Goal: Information Seeking & Learning: Check status

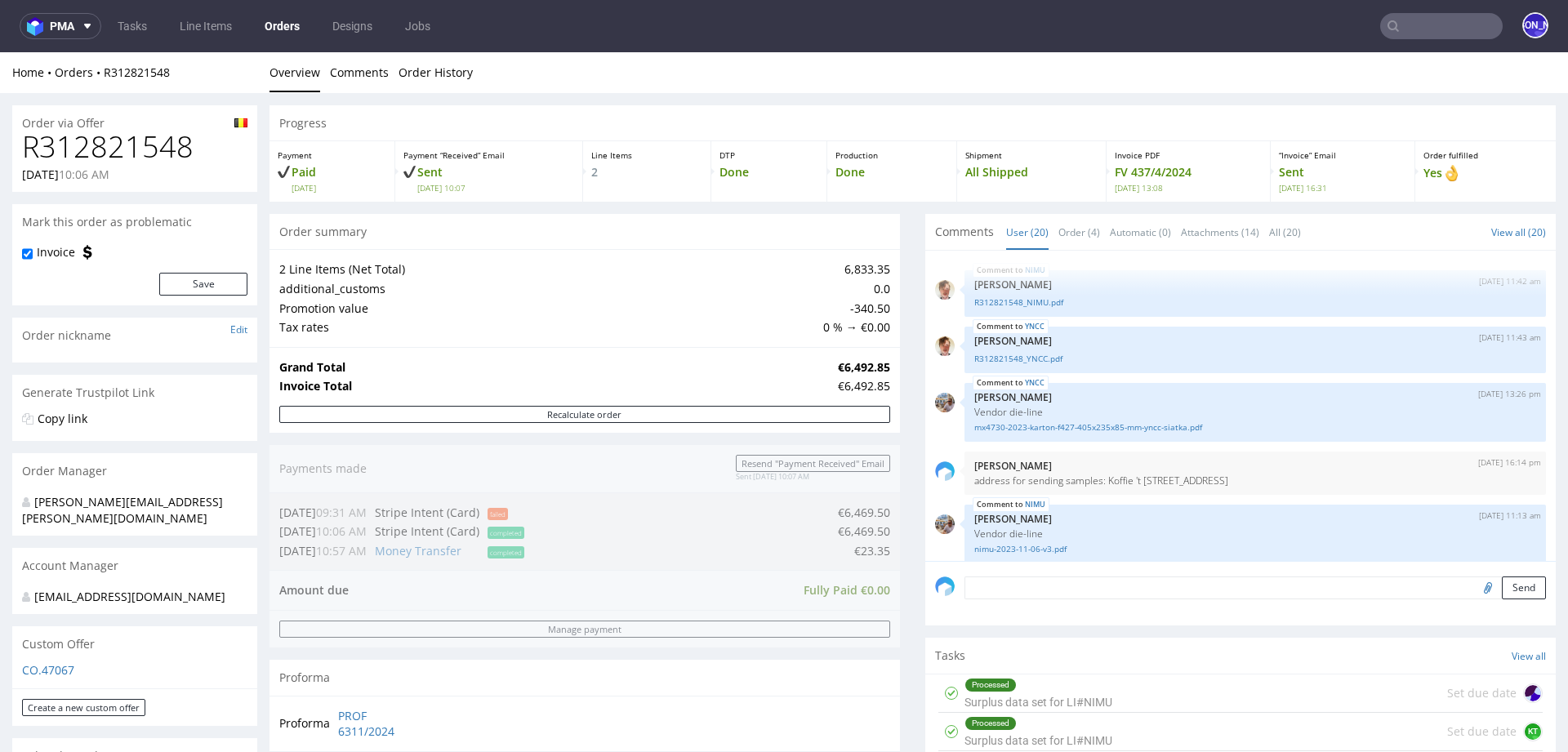
scroll to position [697, 0]
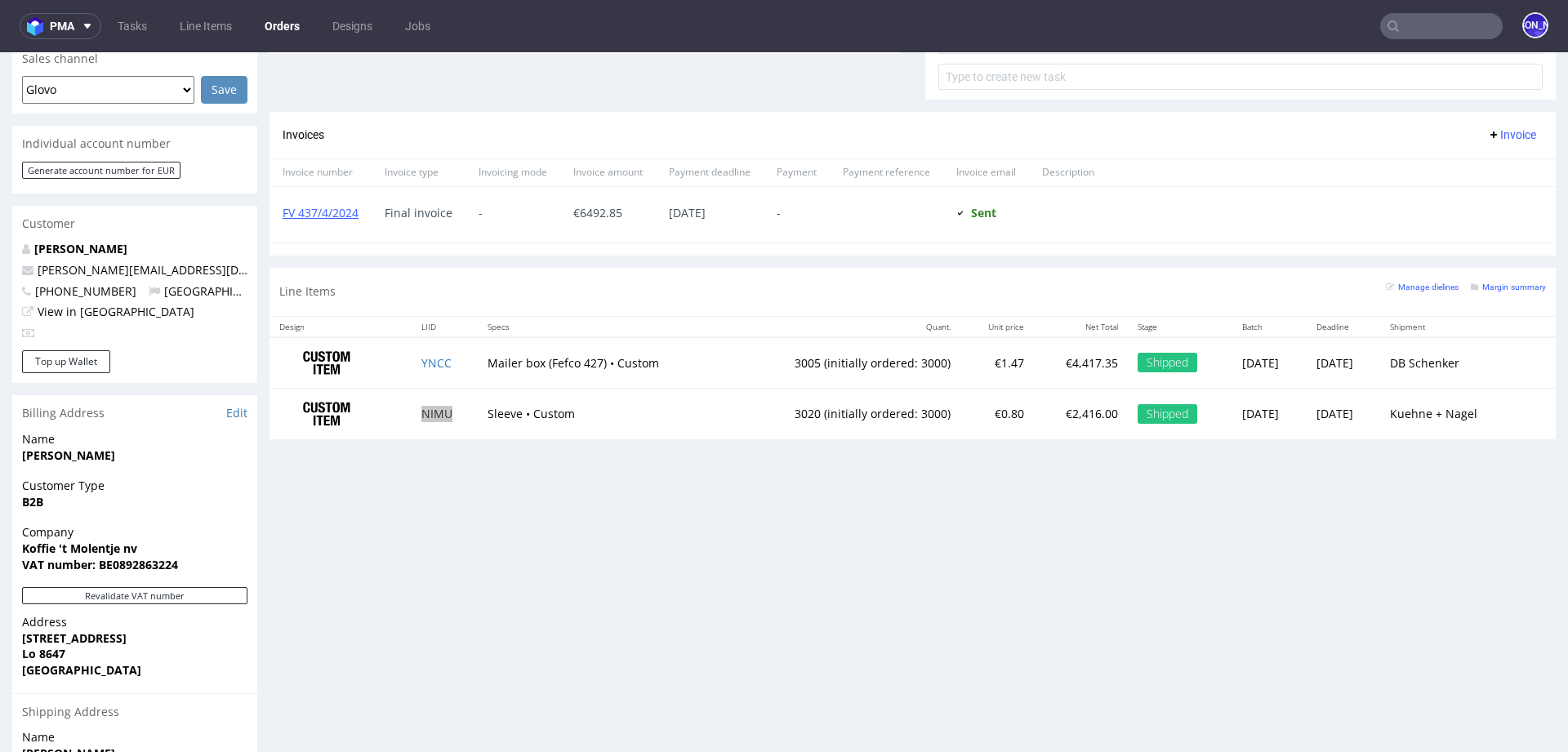
click at [1469, 34] on input "text" at bounding box center [1441, 26] width 122 height 26
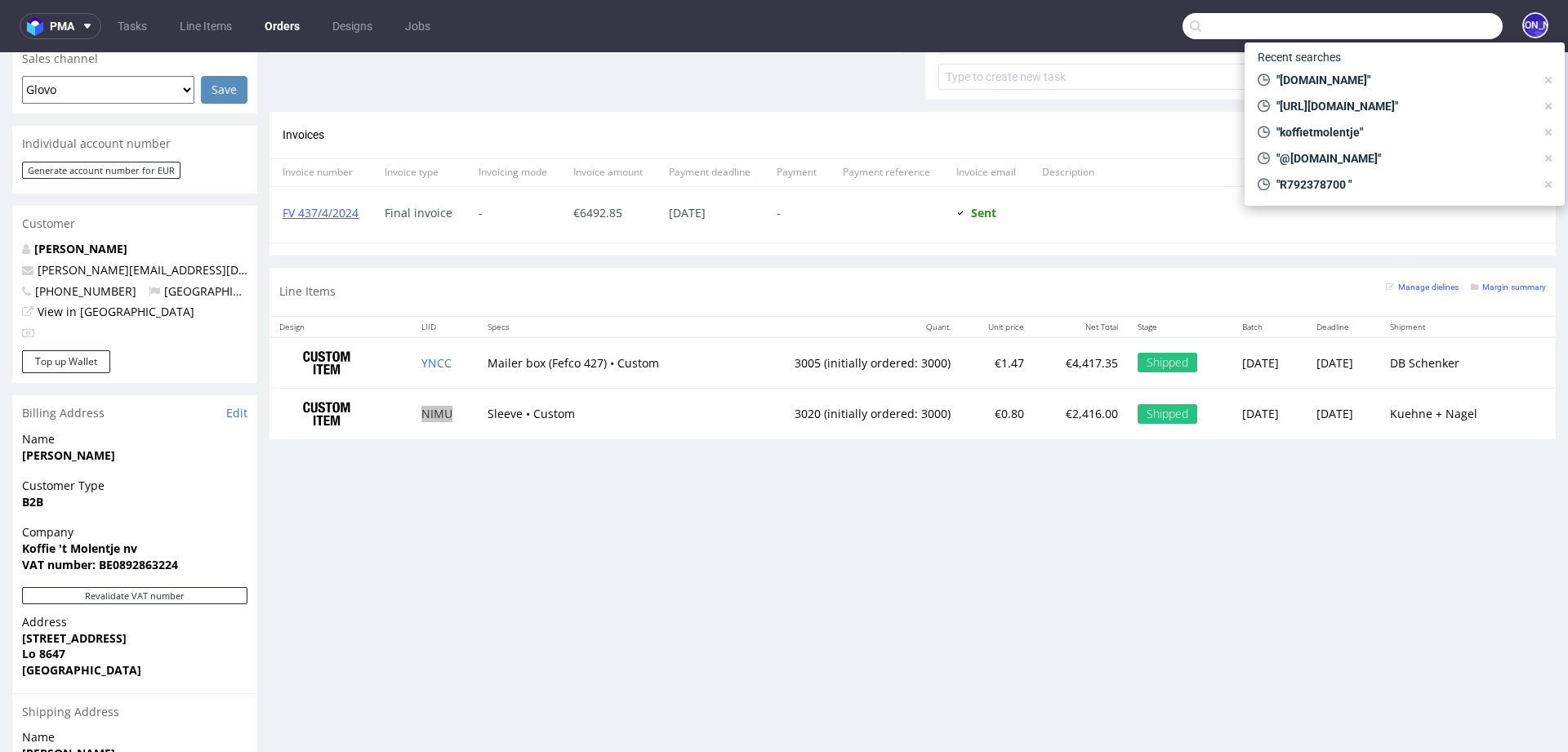
paste input "alexandre@manufacturedesbebesfrancais.fr"
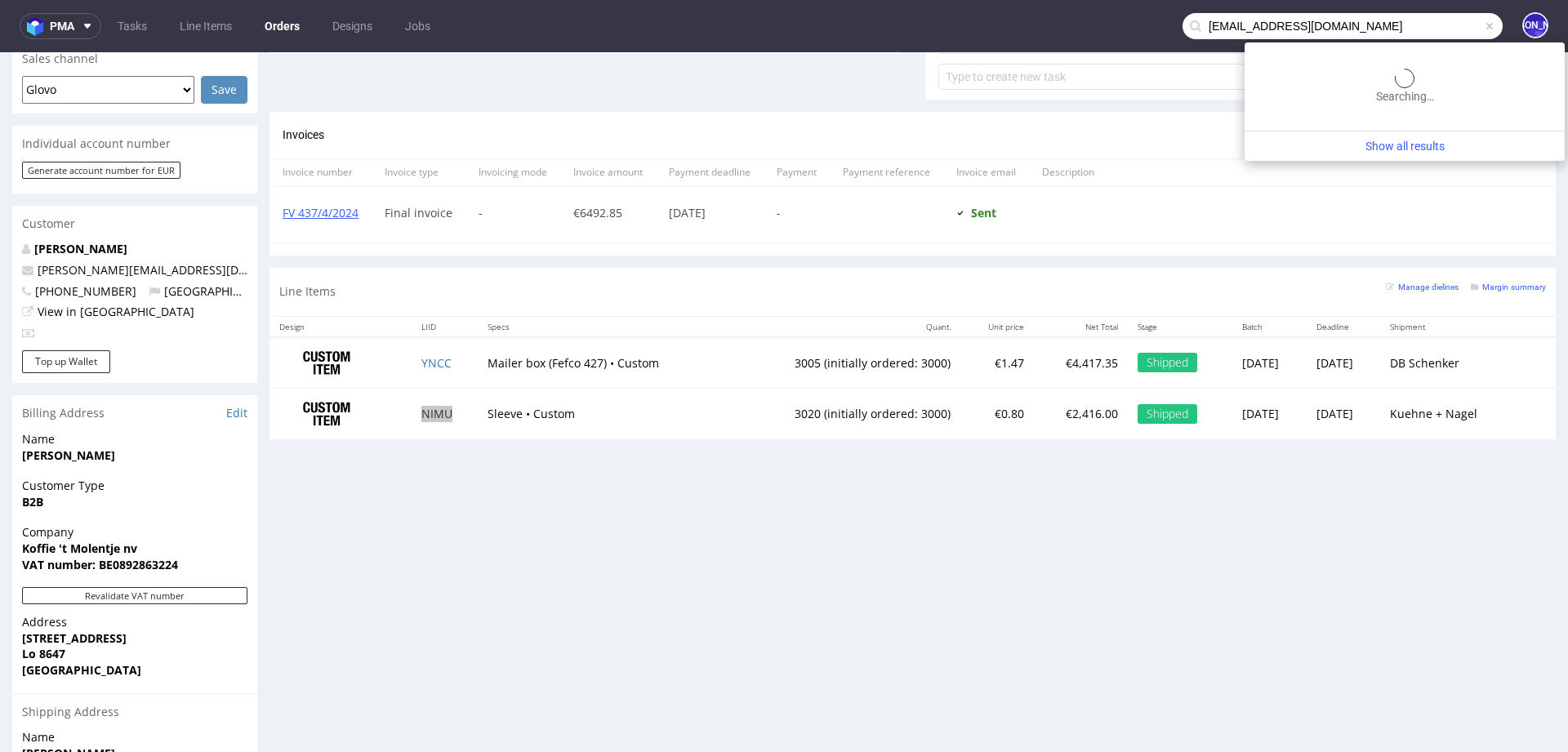
type input "alexandre@manufacturedesbebesfrancais.fr"
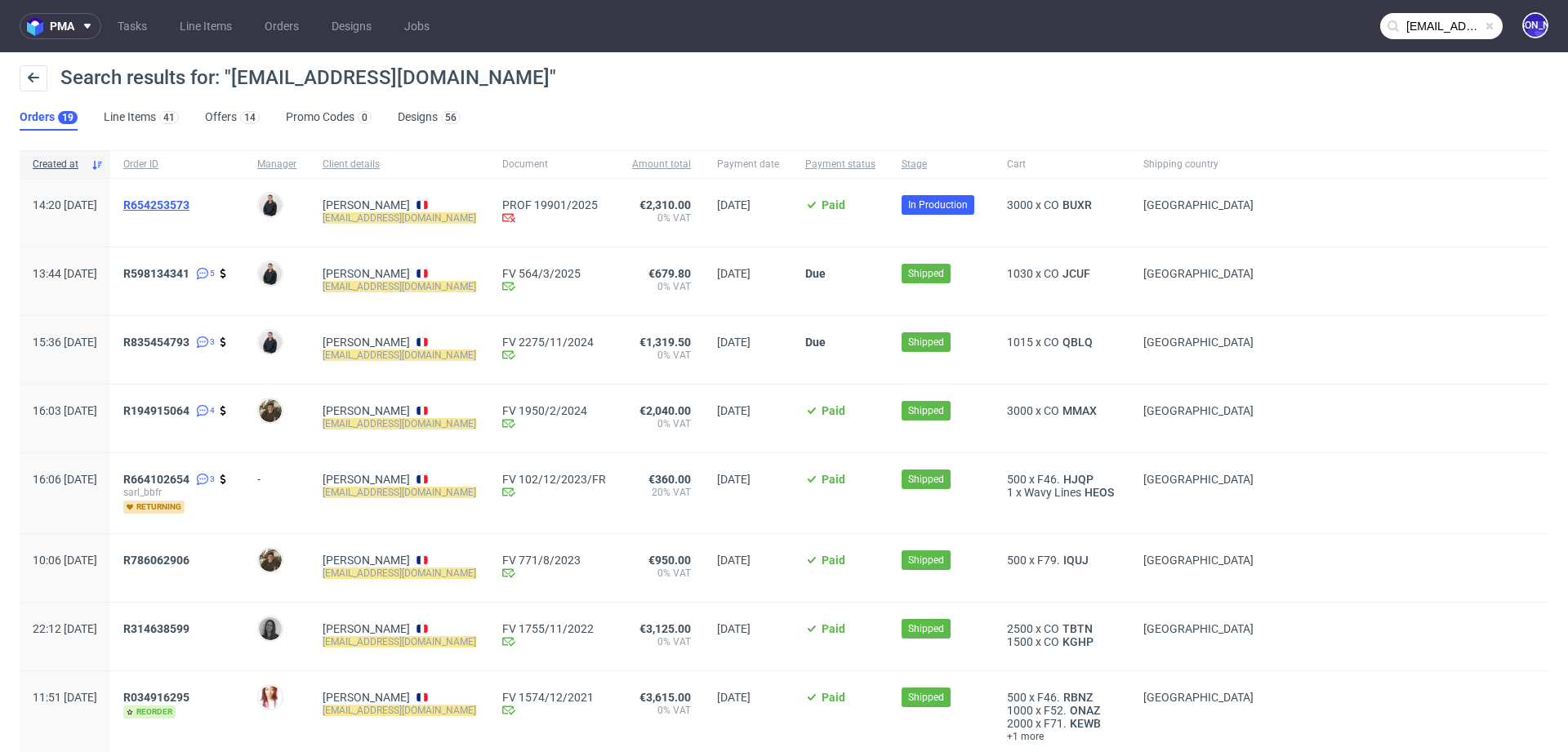
click at [178, 209] on span "R654253573" at bounding box center [156, 205] width 67 height 13
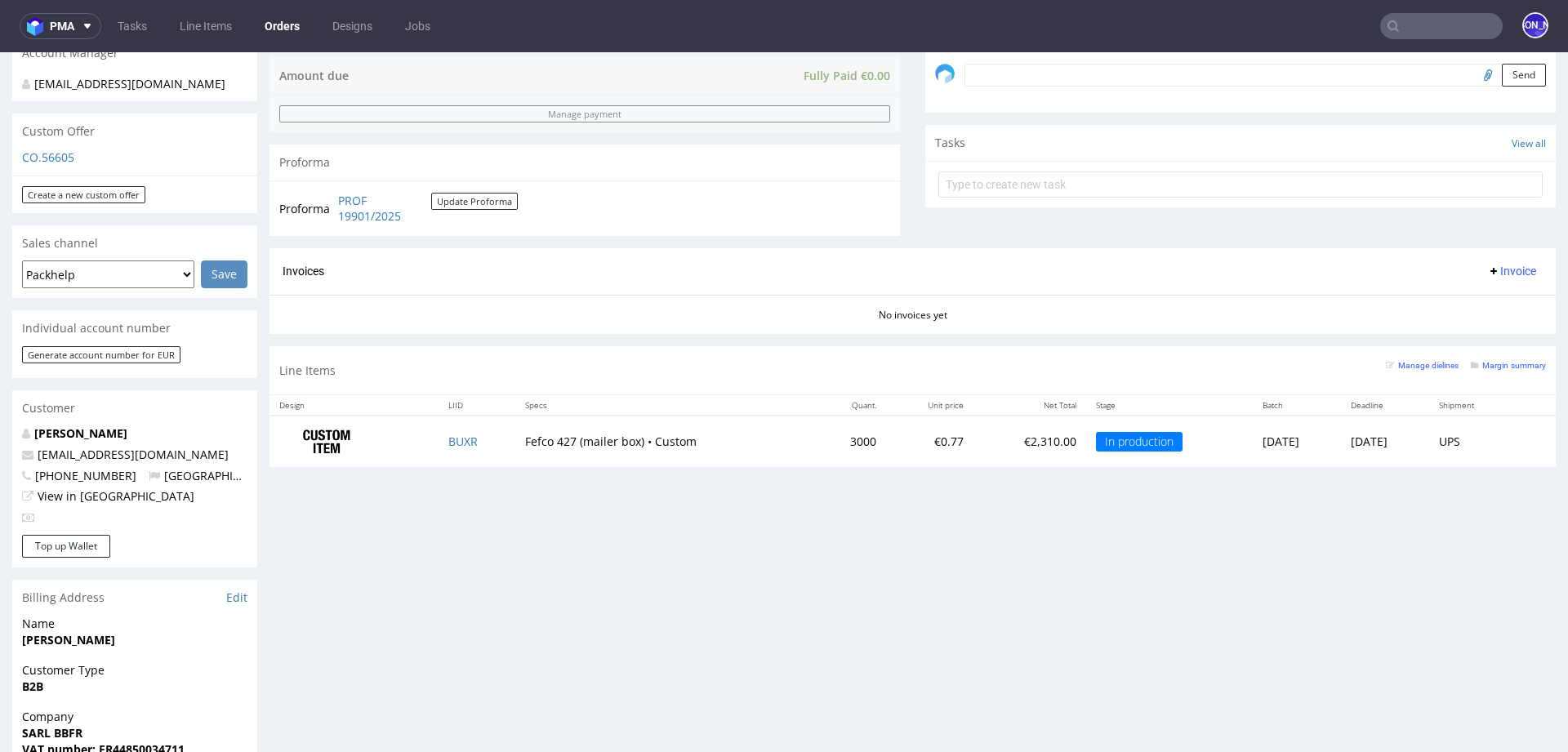
scroll to position [533, 0]
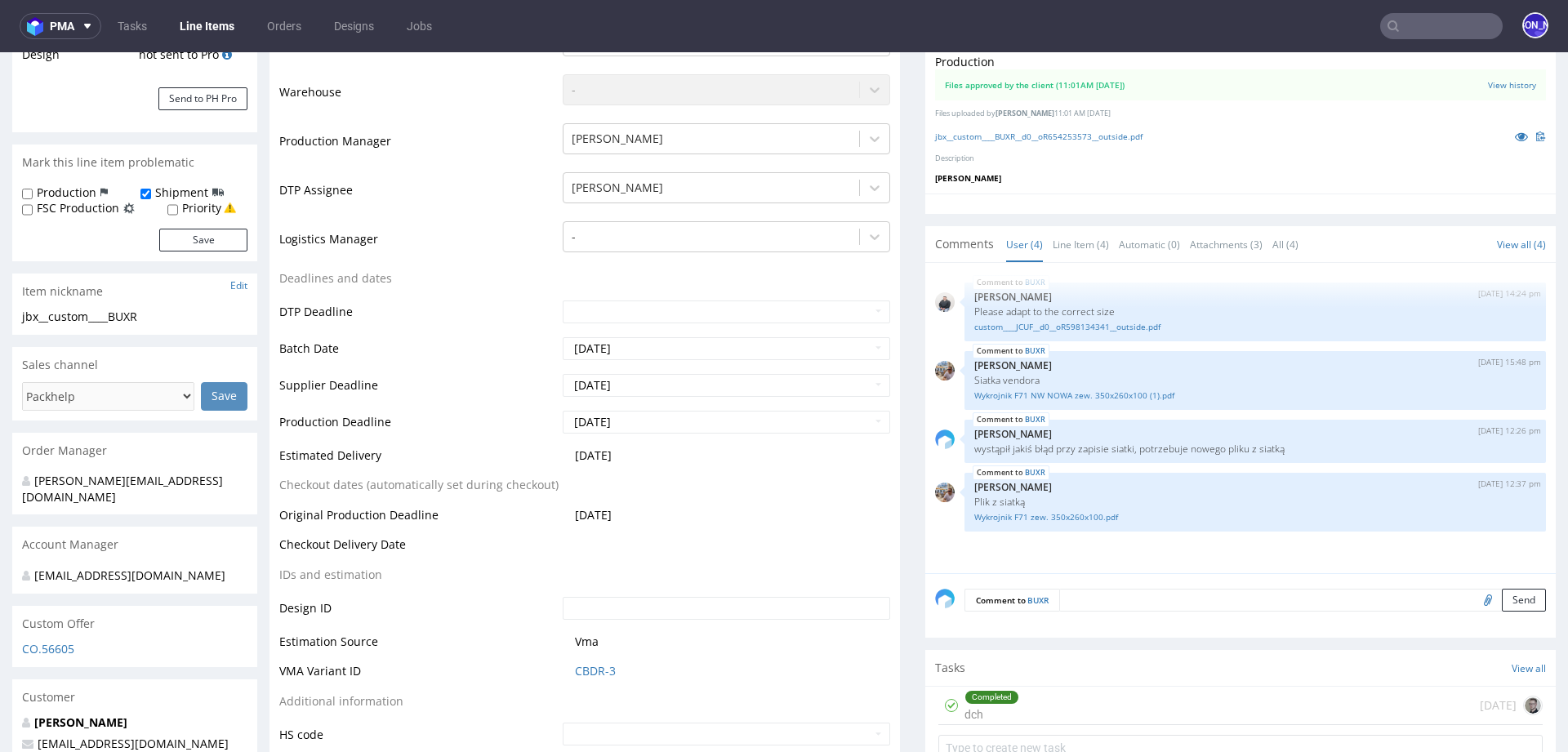
scroll to position [376, 0]
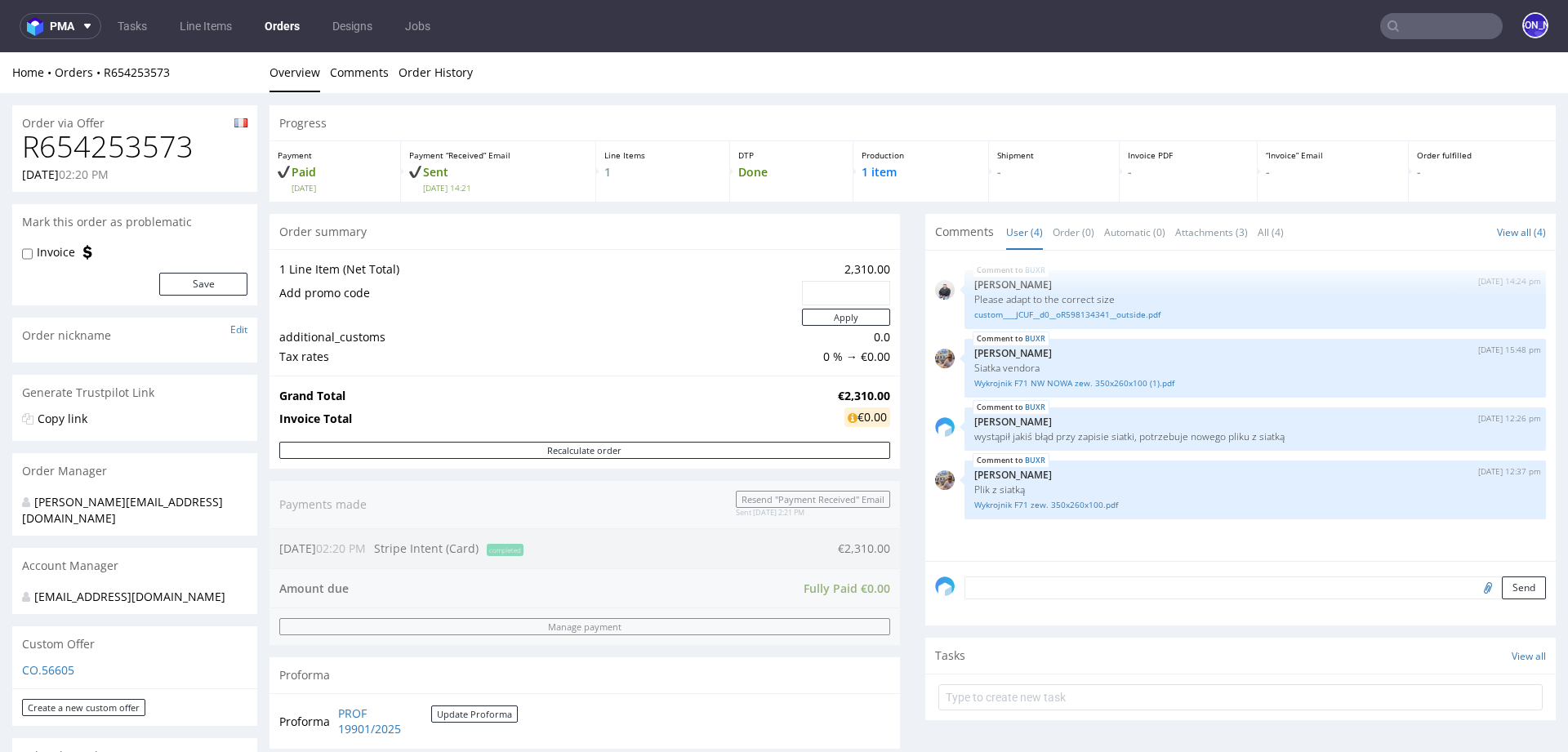
click at [1436, 16] on input "text" at bounding box center [1441, 26] width 122 height 26
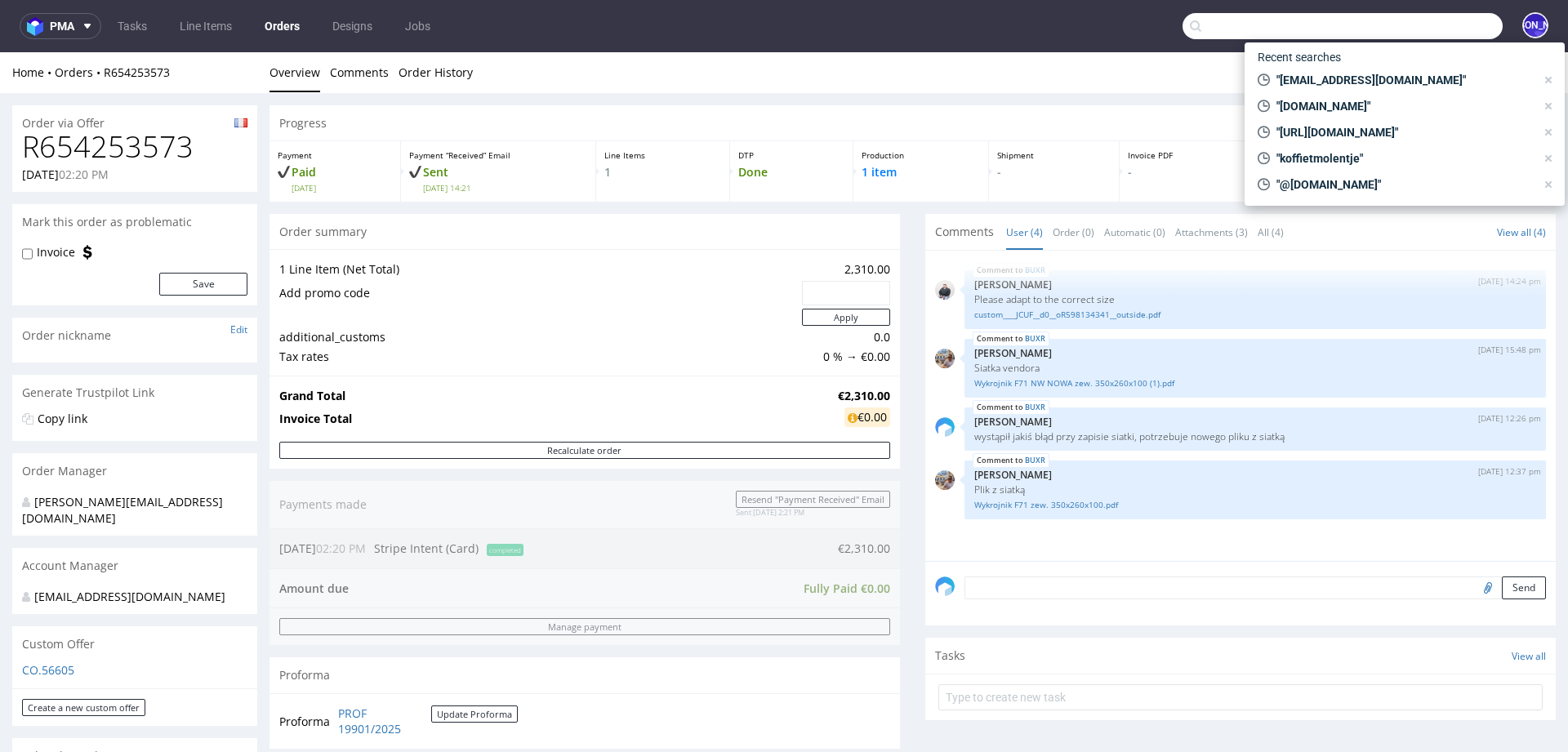
paste input "Bonjour Alexandre, La production de votre commande est estimée à être finalisée…"
type input "Bonjour Alexandre, La production de votre commande est estimée à être finalisée…"
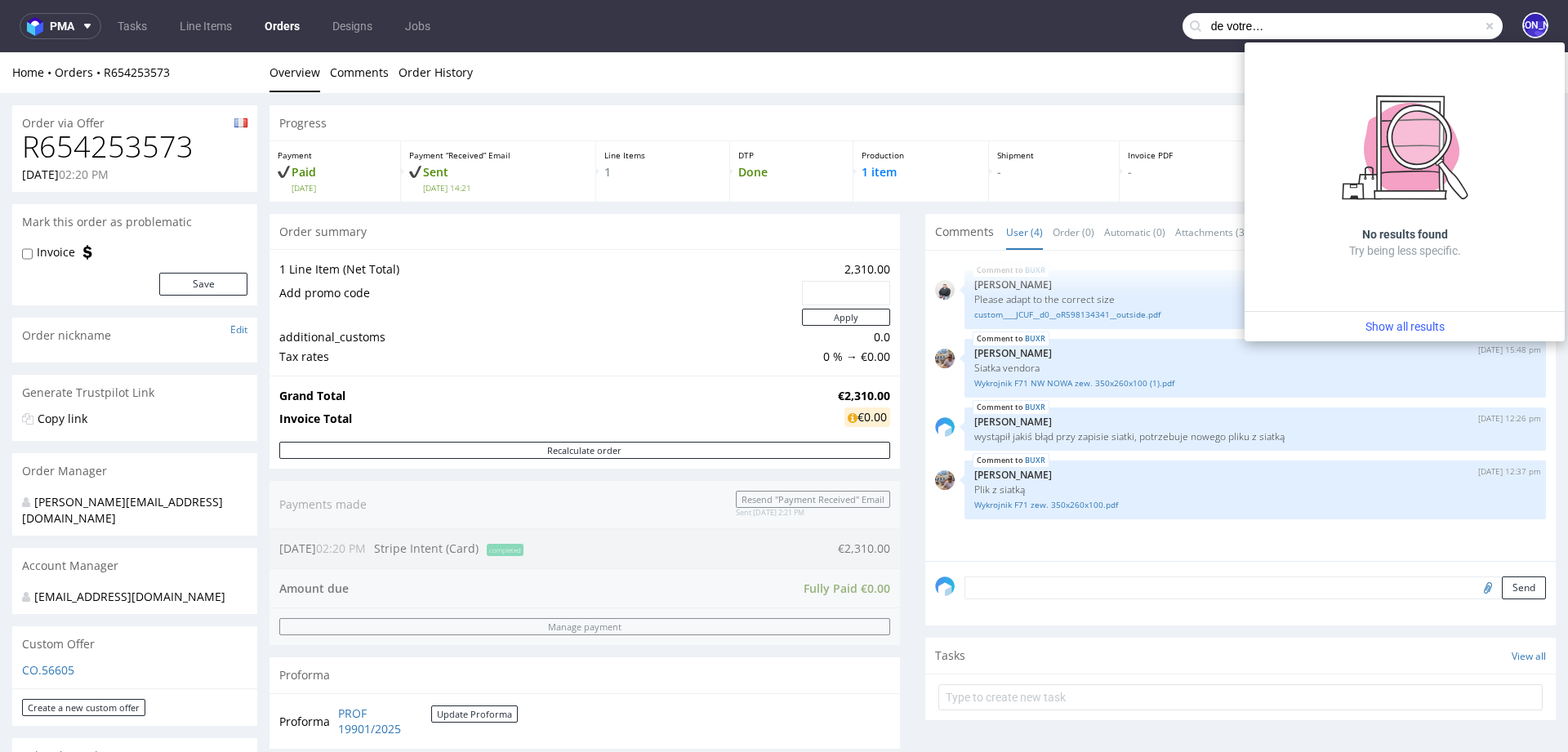
click at [1398, 22] on input "Bonjour Alexandre, La production de votre commande est estimée à être finalisée…" at bounding box center [1342, 26] width 320 height 26
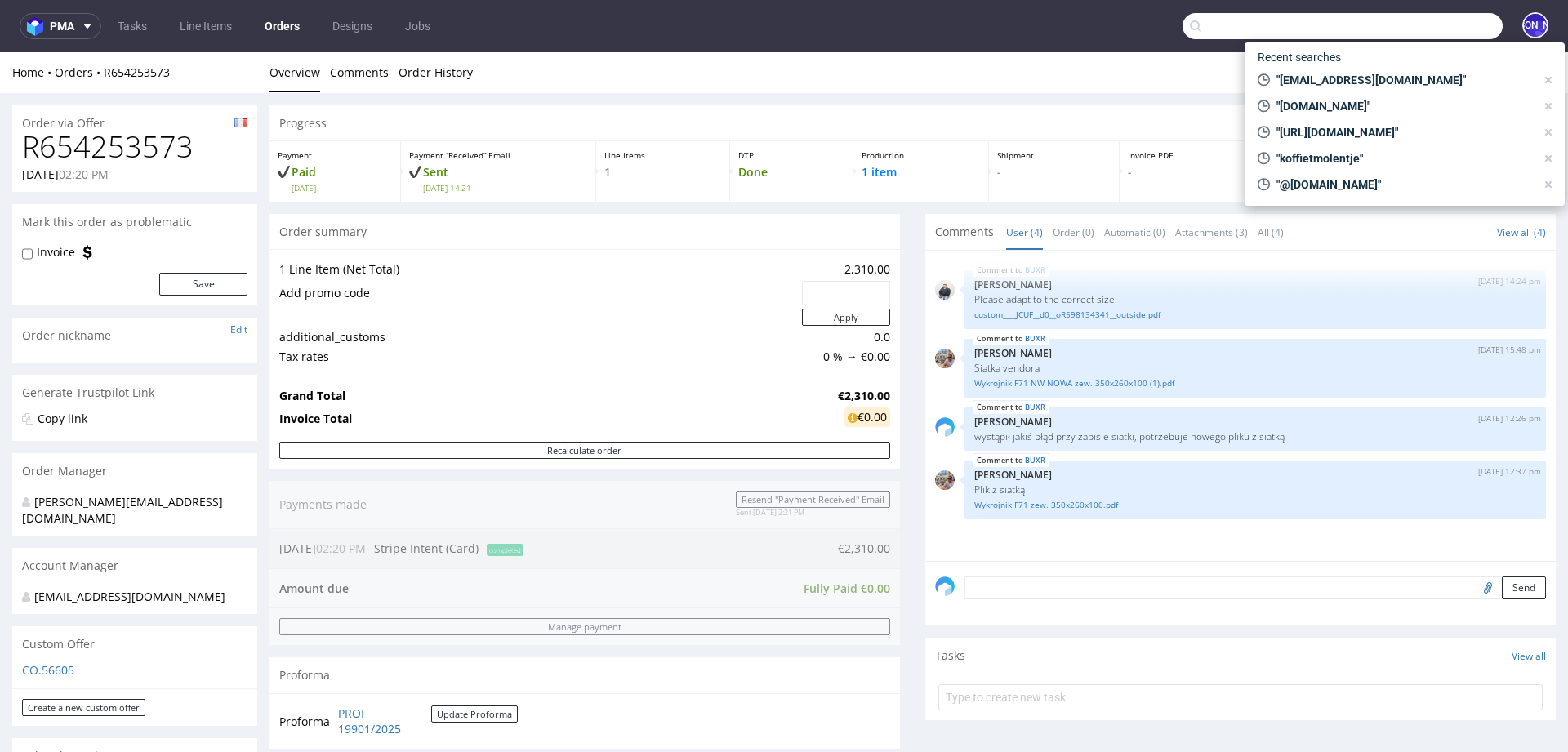
paste input "Alexandre de la Manufacture des bébés français <alexandre@manufacturedesbebesfr…"
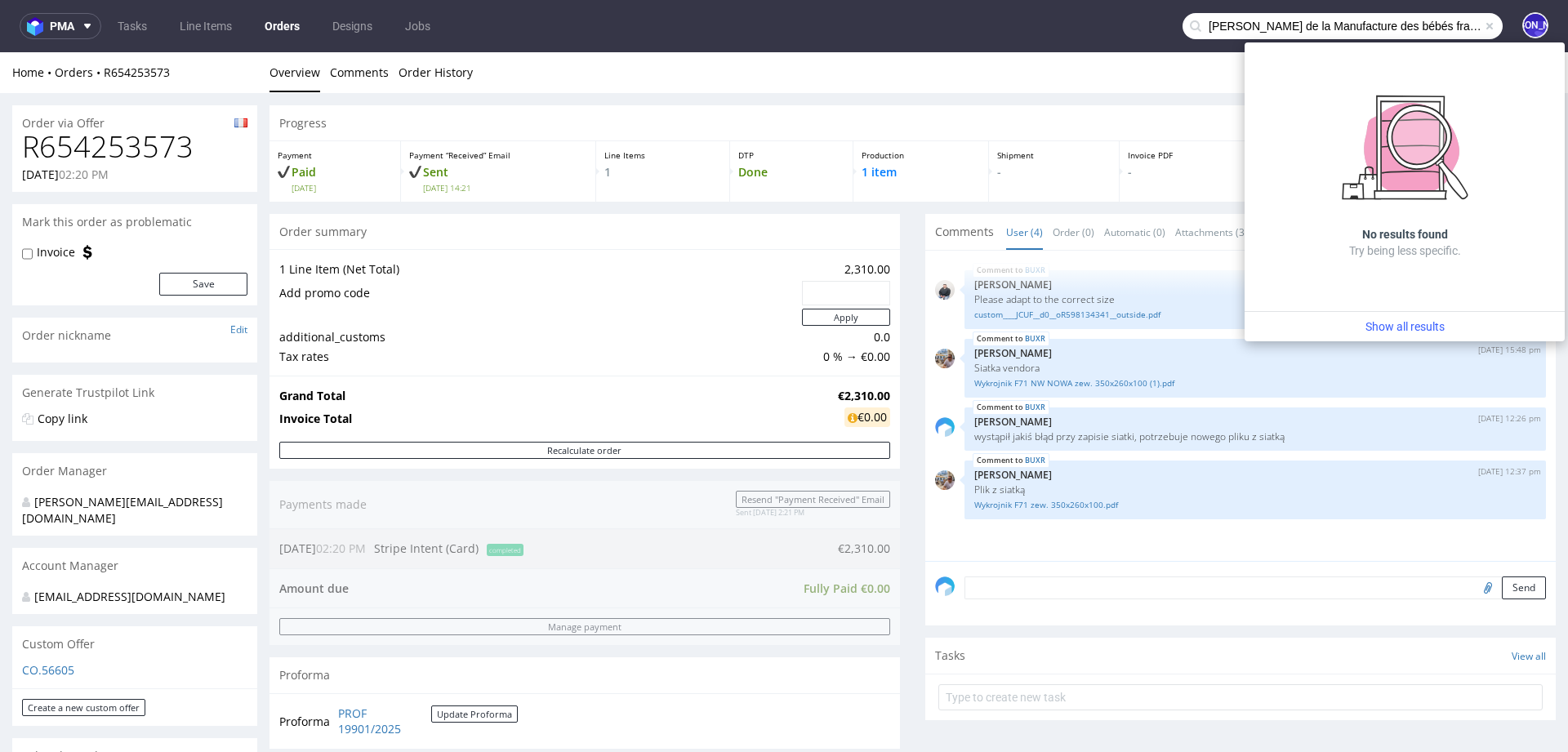
drag, startPoint x: 1235, startPoint y: 25, endPoint x: 926, endPoint y: 24, distance: 309.0
click at [926, 24] on nav "pma Tasks Line Items Orders Designs Jobs Alexandre de la Manufacture des bébés …" at bounding box center [784, 26] width 1568 height 52
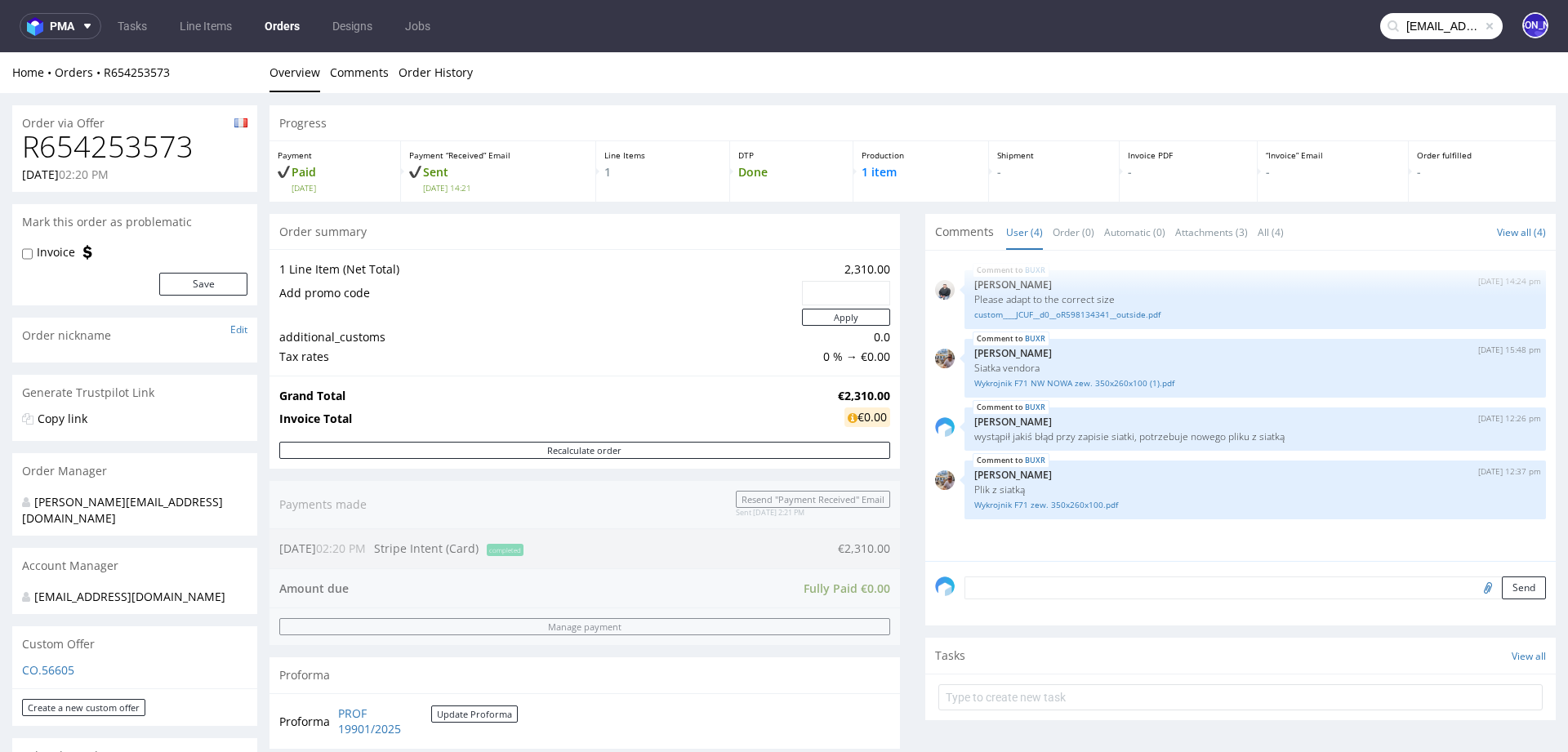
scroll to position [0, 155]
drag, startPoint x: 1400, startPoint y: 29, endPoint x: 1567, endPoint y: 31, distance: 167.0
click at [1567, 31] on div "pma Tasks Line Items Orders Designs Jobs alexandre@manufacturedesbebesfrancais.…" at bounding box center [784, 376] width 1568 height 752
click at [1464, 24] on input "alexandre@manufacturedesbebesfrancais.fr>" at bounding box center [1441, 26] width 122 height 26
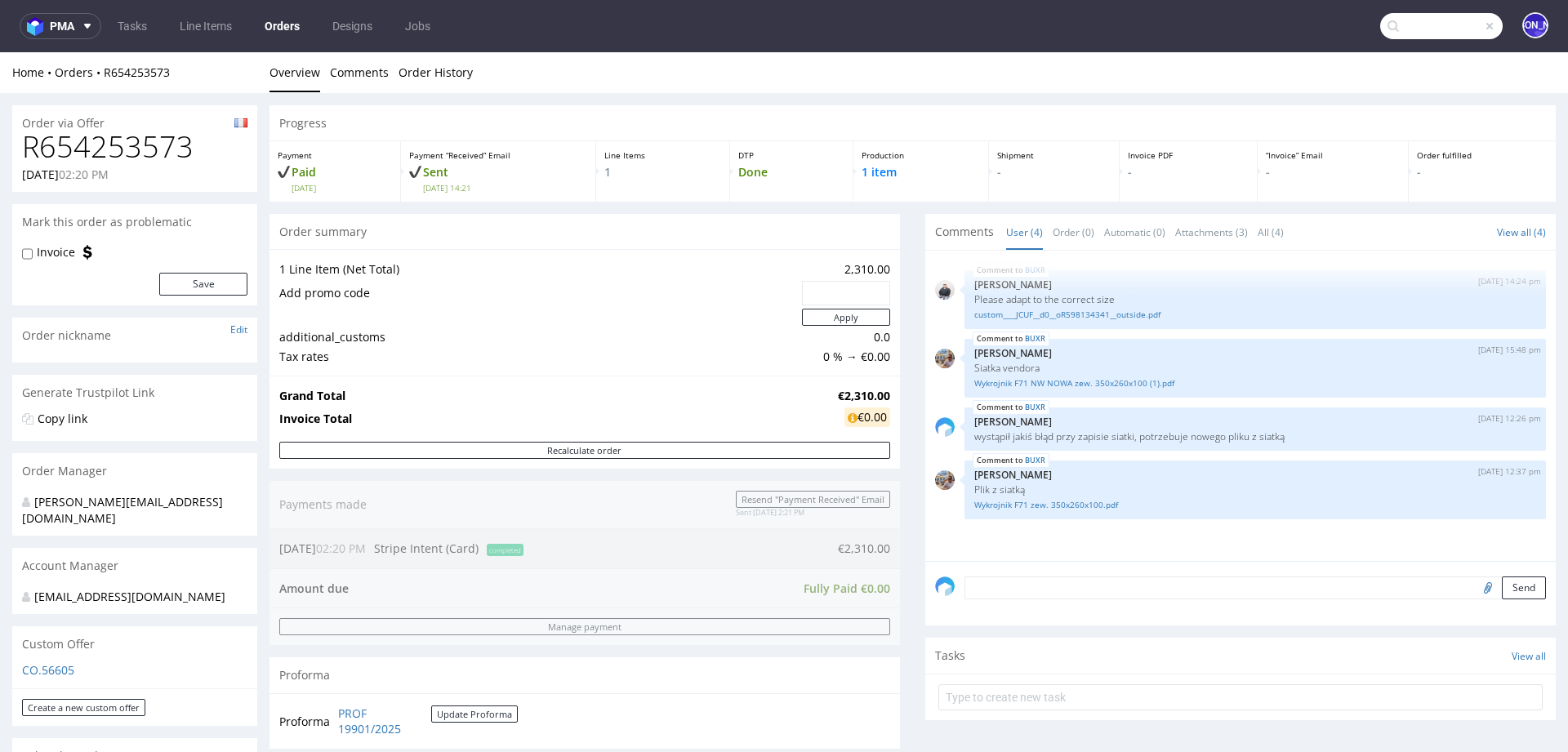
type input "alexandre@manufacturedesbebesfrancais.fr"
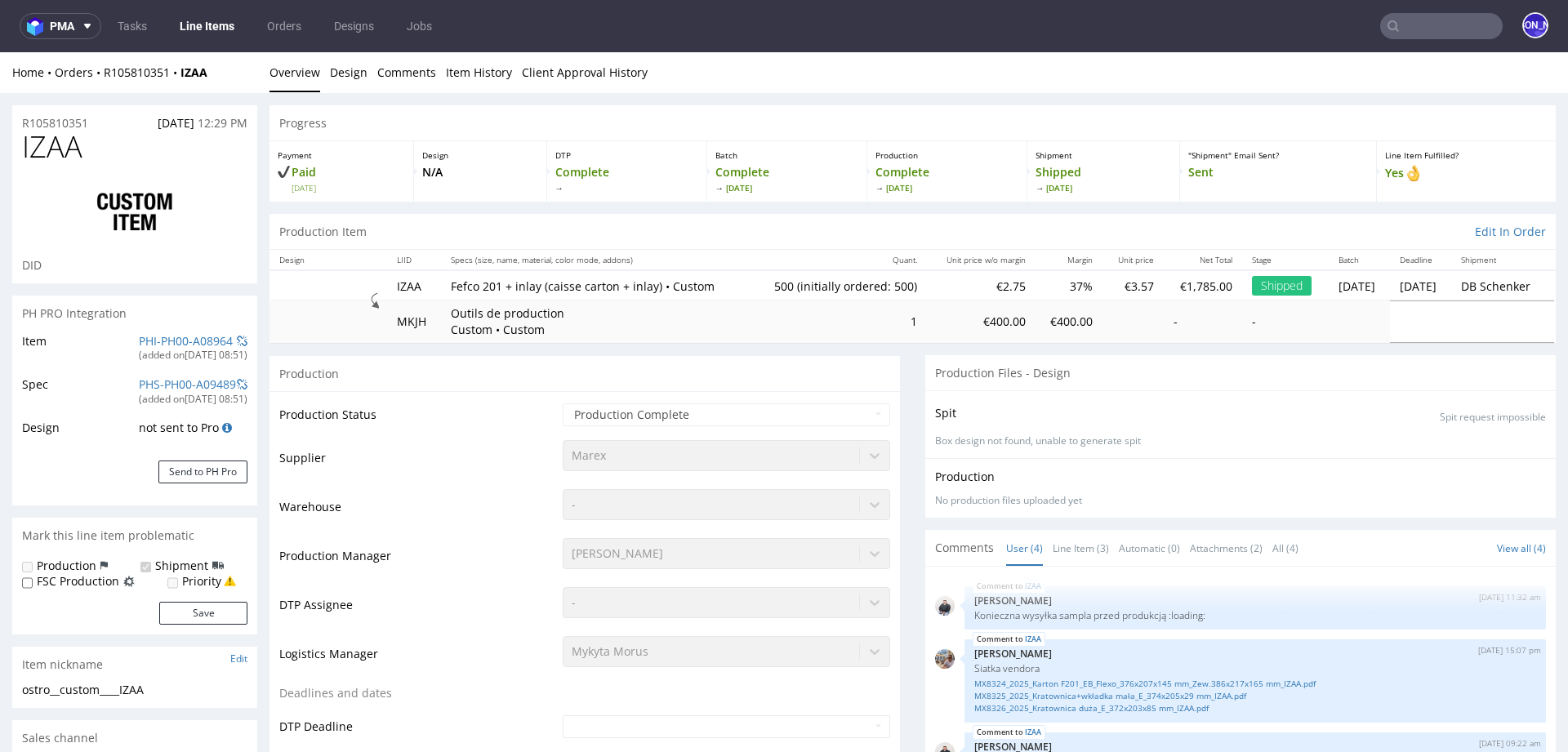
scroll to position [8, 0]
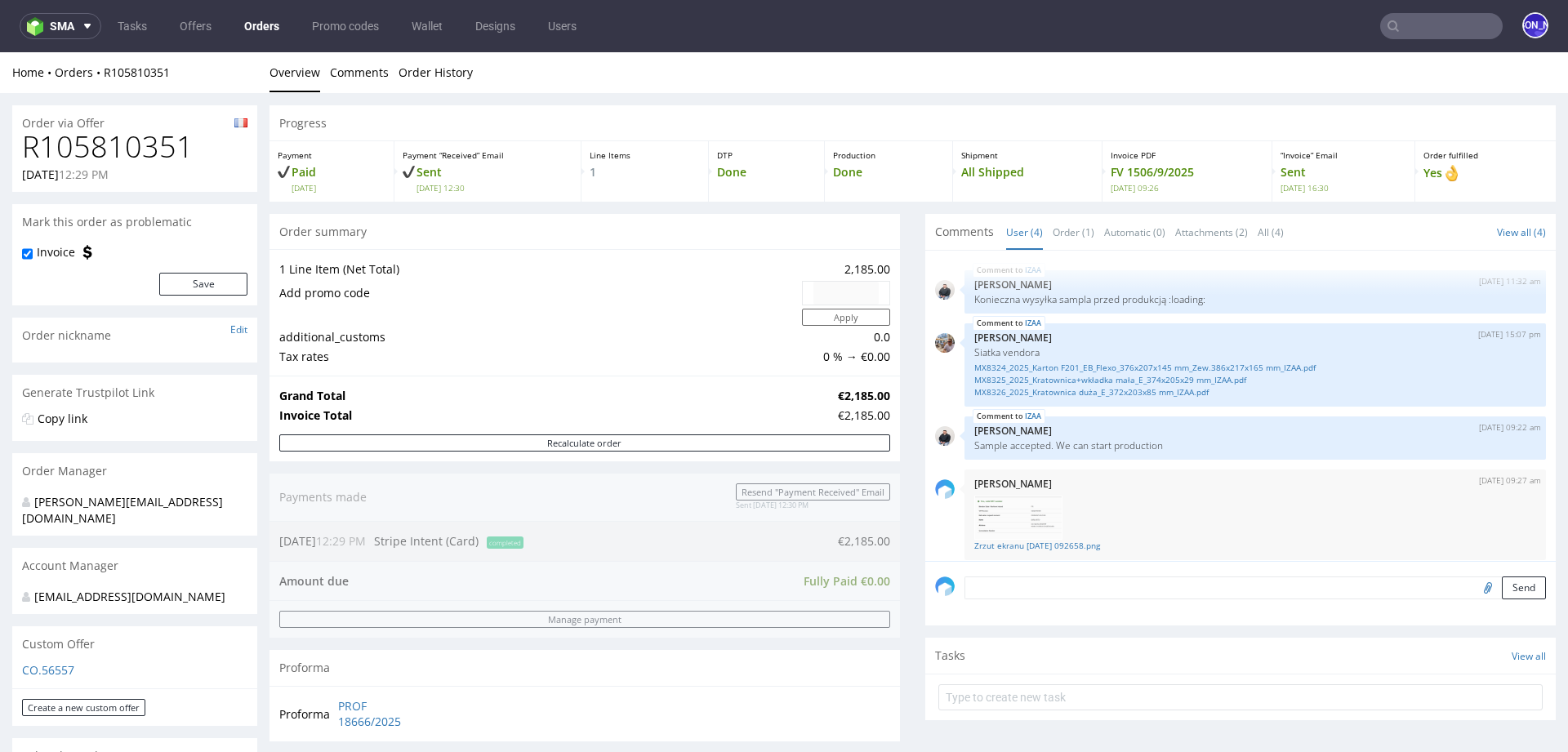
scroll to position [474, 0]
